Goal: Check status: Check status

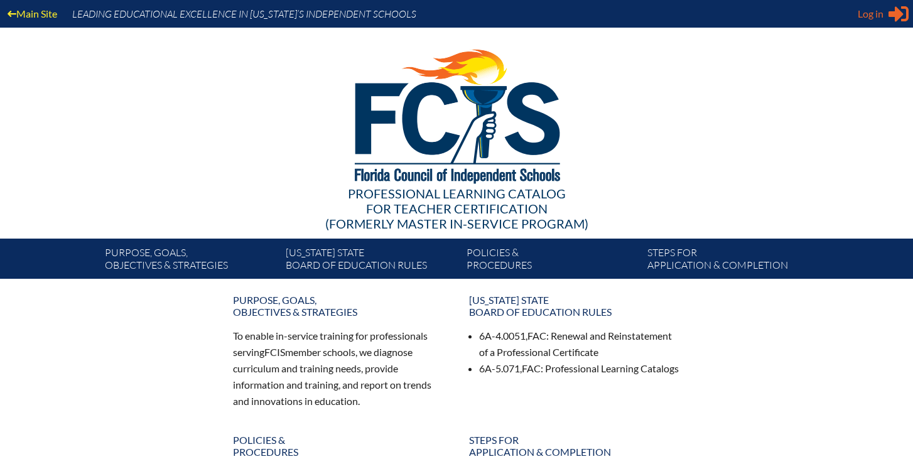
click at [880, 18] on span "Log in" at bounding box center [871, 13] width 26 height 15
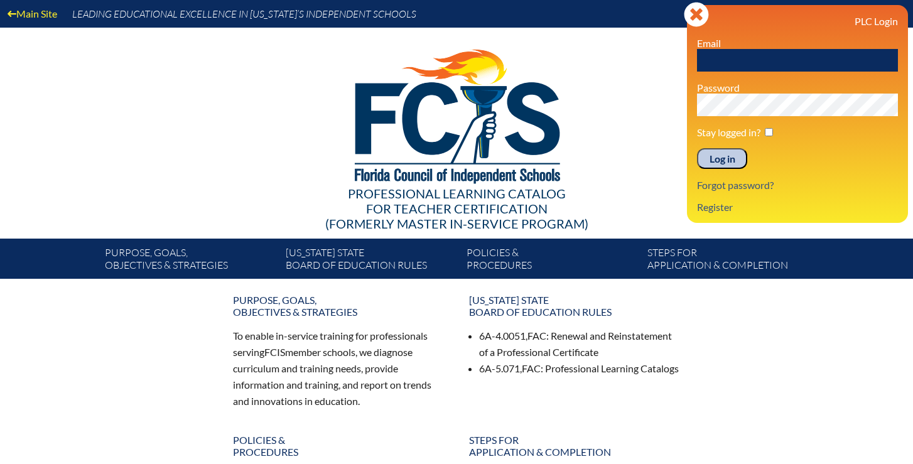
click at [784, 56] on input "text" at bounding box center [797, 60] width 201 height 23
type input "[EMAIL_ADDRESS][DOMAIN_NAME]"
click at [719, 156] on input "Log in" at bounding box center [722, 158] width 50 height 21
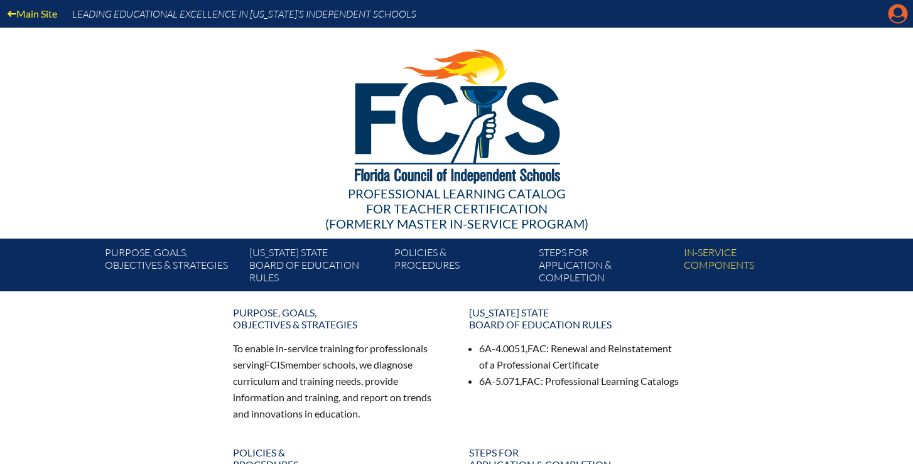
click at [898, 19] on icon "Manage account" at bounding box center [898, 14] width 20 height 20
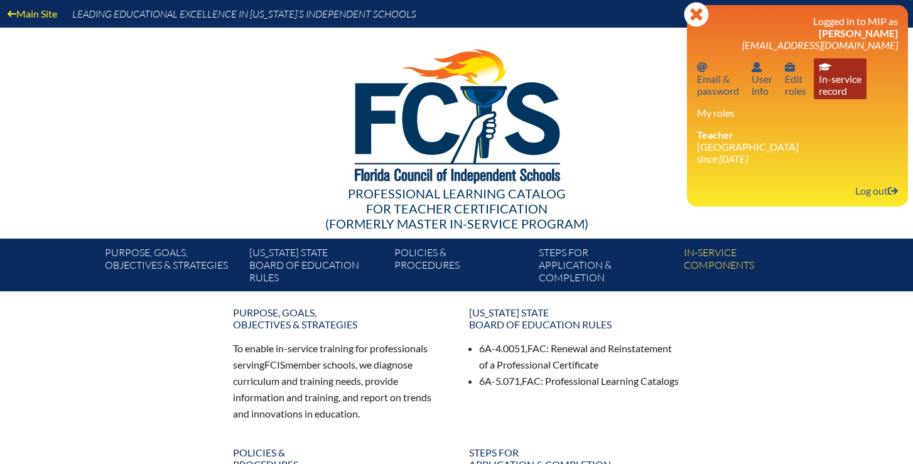
click at [831, 87] on link "In-service record In-service record" at bounding box center [840, 78] width 53 height 41
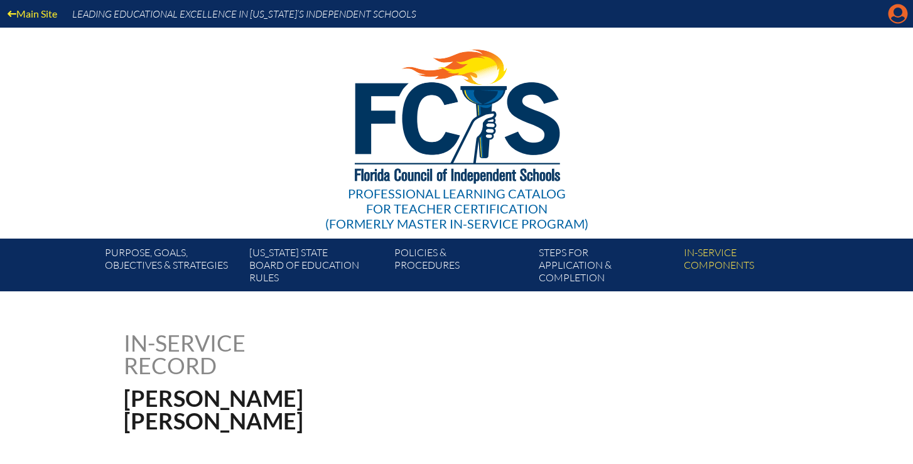
click at [894, 23] on icon "Manage account" at bounding box center [898, 14] width 20 height 20
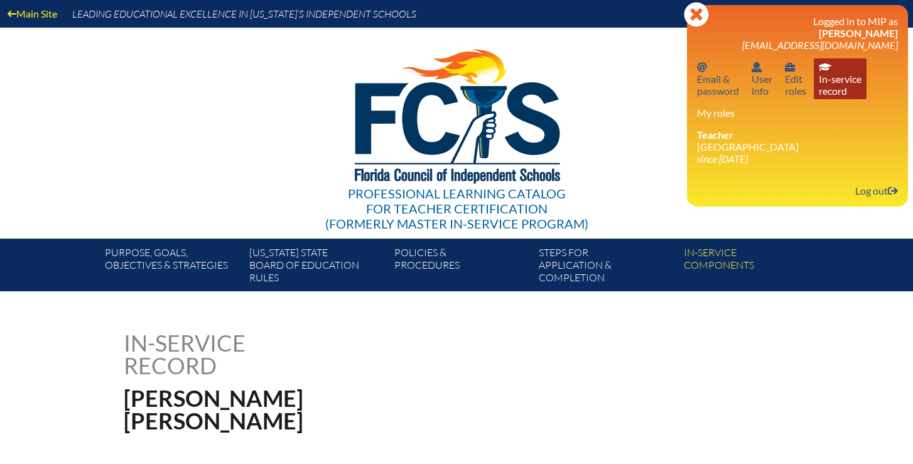
click at [839, 78] on link "In-service record In-service record" at bounding box center [840, 78] width 53 height 41
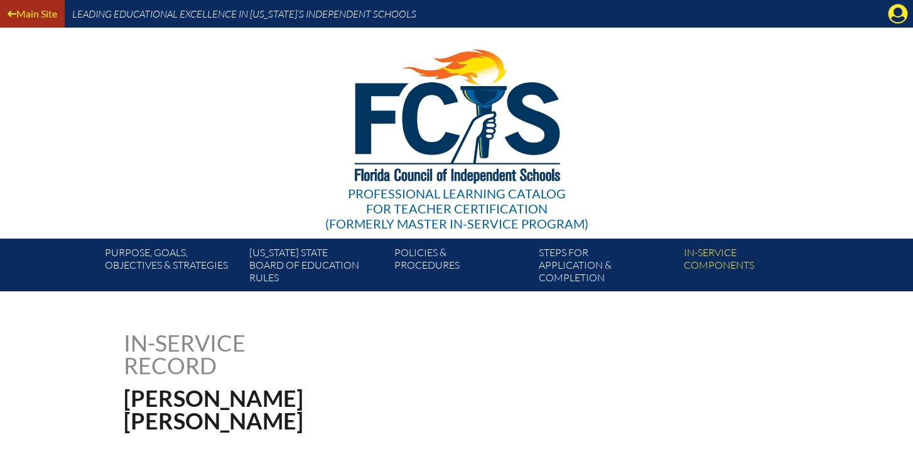
click at [25, 8] on link "Main Site" at bounding box center [33, 13] width 60 height 17
